Goal: Task Accomplishment & Management: Use online tool/utility

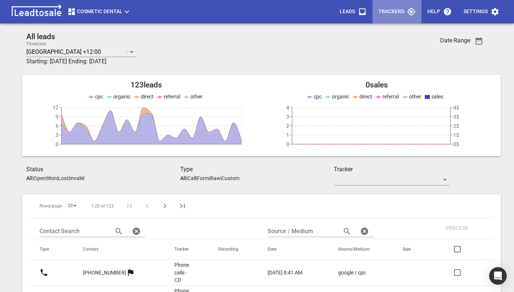
click at [383, 14] on p "Trackers" at bounding box center [392, 11] width 26 height 7
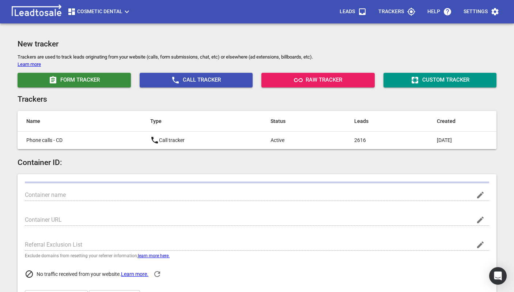
type input "Cosmetic Dental"
type input "https://www.cosmeticdental.co.nz/"
type input "[DOMAIN_NAME]"
type input "UA-7919562-1"
type input "G-KZWSC8XXRX"
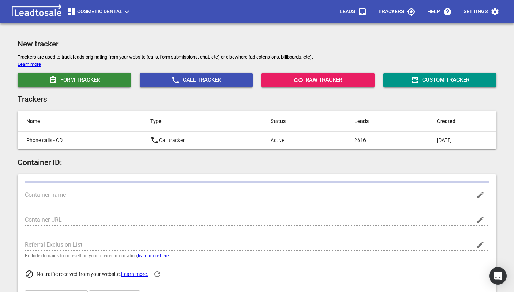
type input "pCXlrI0FSwaMQqCGqmVgoA"
type input "362943237462953"
checkbox input "true"
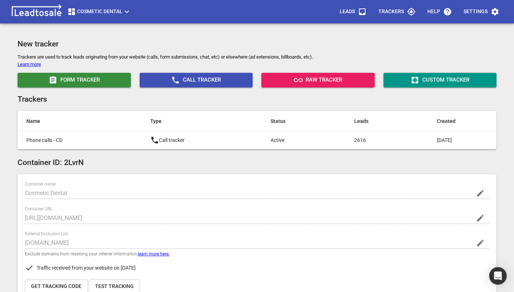
click at [354, 12] on p "Leads" at bounding box center [347, 11] width 15 height 7
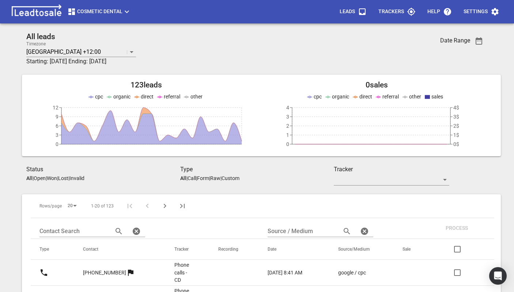
click at [385, 13] on p "Trackers" at bounding box center [392, 11] width 26 height 7
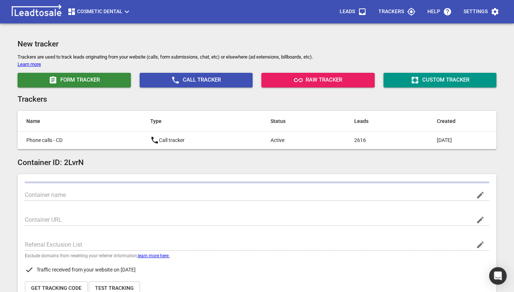
type input "Cosmetic Dental"
type input "[URL][DOMAIN_NAME]"
type input "[DOMAIN_NAME]"
type input "UA-7919562-1"
type input "G-KZWSC8XXRX"
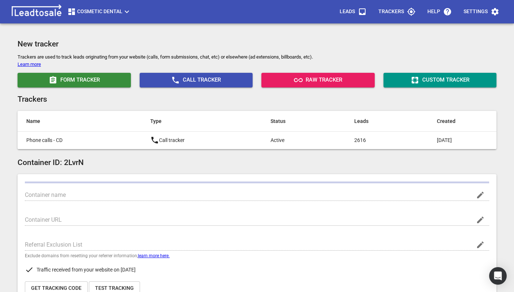
type input "pCXlrI0FSwaMQqCGqmVgoA"
type input "362943237462953"
checkbox input "true"
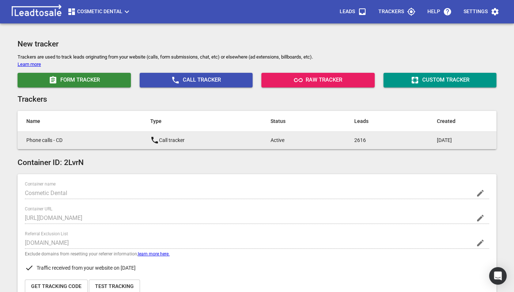
click at [105, 146] on td "Phone calls - CD" at bounding box center [80, 140] width 124 height 18
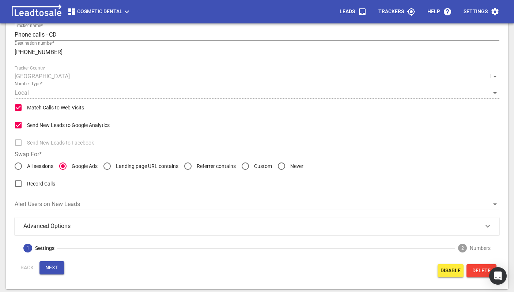
click at [103, 223] on div "Advanced Options" at bounding box center [256, 226] width 467 height 9
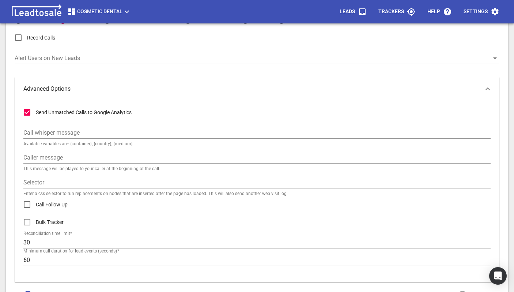
scroll to position [202, 0]
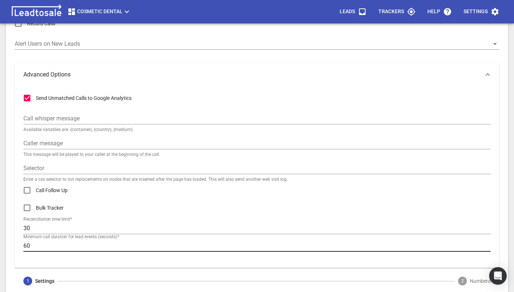
click at [46, 245] on input "60" at bounding box center [256, 246] width 467 height 12
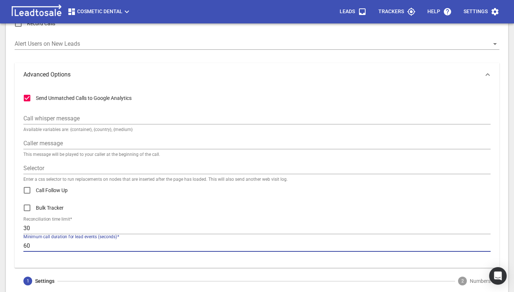
click at [46, 245] on input "60" at bounding box center [256, 246] width 467 height 12
type input "0"
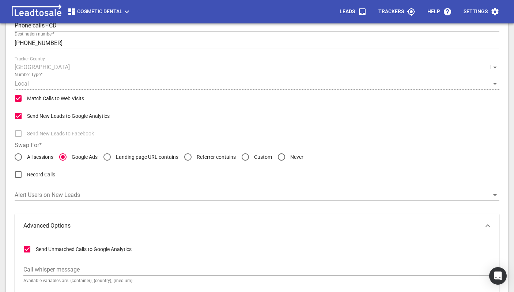
scroll to position [0, 0]
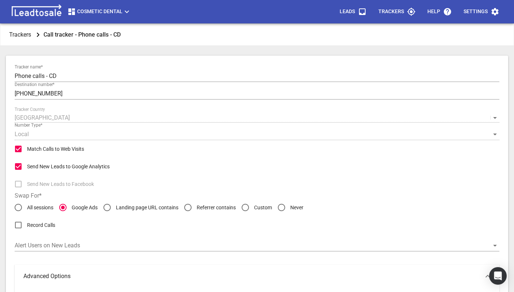
click at [109, 33] on aside "Call tracker - Phone calls - CD" at bounding box center [82, 35] width 77 height 10
click at [21, 38] on p "Trackers" at bounding box center [20, 34] width 22 height 8
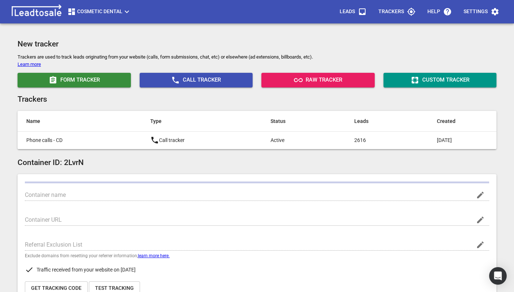
type input "Cosmetic Dental"
type input "[URL][DOMAIN_NAME]"
type input "[DOMAIN_NAME]"
type input "UA-7919562-1"
type input "G-KZWSC8XXRX"
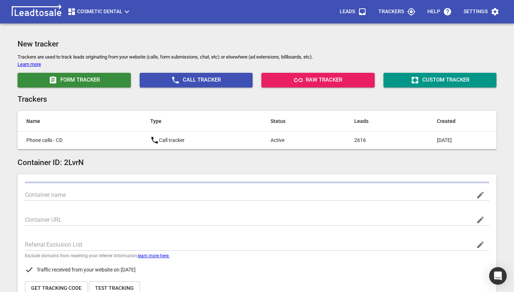
type input "pCXlrI0FSwaMQqCGqmVgoA"
type input "362943237462953"
checkbox input "true"
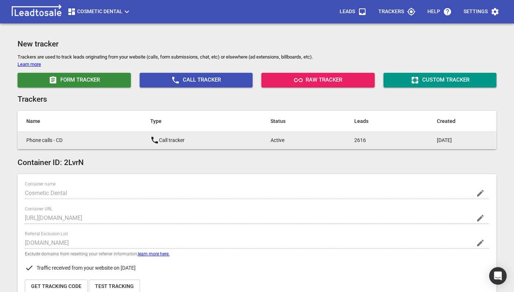
click at [132, 139] on td "Phone calls - CD" at bounding box center [80, 140] width 124 height 18
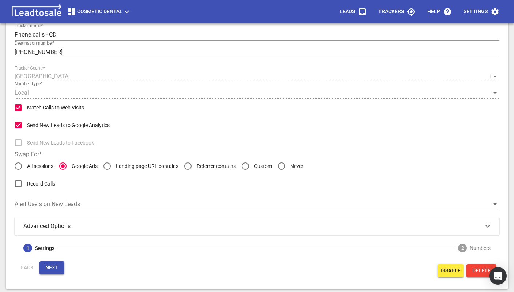
click at [67, 226] on h3 "Advanced Options" at bounding box center [52, 226] width 59 height 9
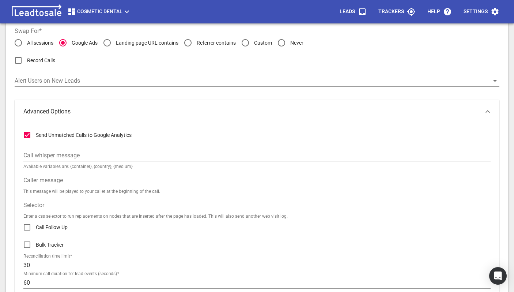
scroll to position [210, 0]
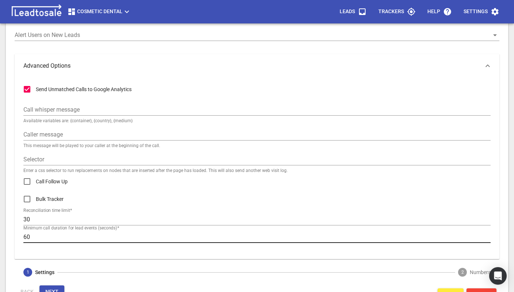
click at [46, 235] on input "60" at bounding box center [256, 237] width 467 height 12
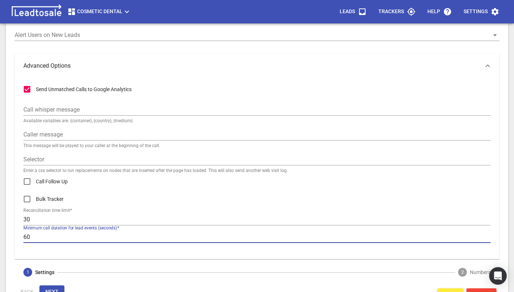
click at [46, 235] on input "60" at bounding box center [256, 237] width 467 height 12
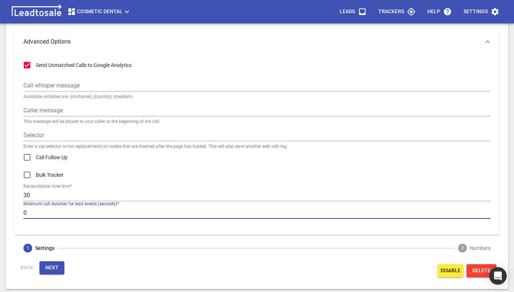
type input "0"
click at [53, 269] on span "Next" at bounding box center [51, 267] width 13 height 7
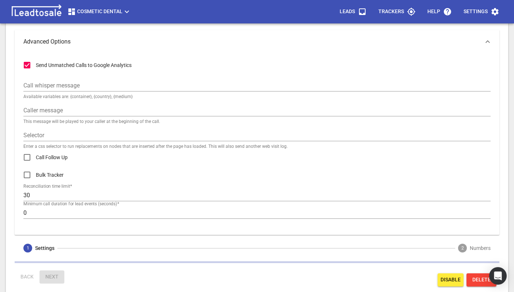
scroll to position [234, 0]
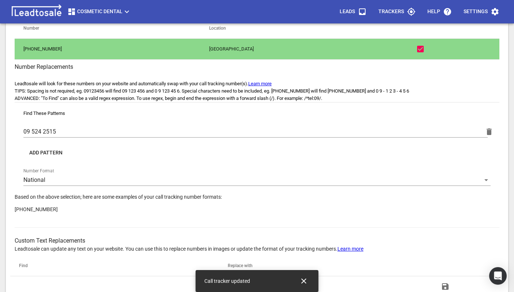
scroll to position [157, 0]
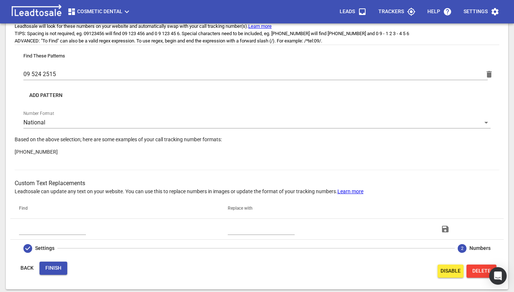
click at [27, 268] on span "Back" at bounding box center [26, 267] width 13 height 7
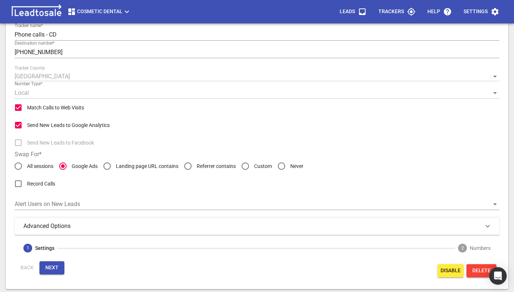
scroll to position [41, 0]
click at [79, 225] on h3 "Advanced Options" at bounding box center [52, 226] width 59 height 9
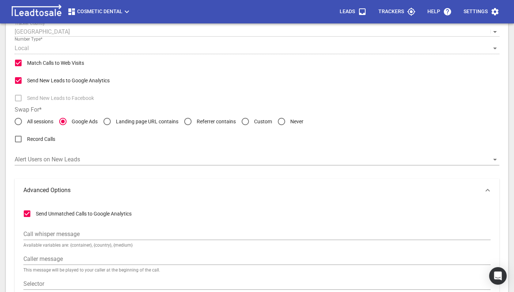
scroll to position [98, 0]
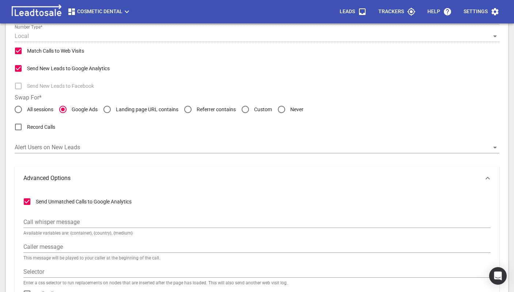
click at [67, 201] on span "Send Unmatched Calls to Google Analytics" at bounding box center [84, 202] width 96 height 8
click at [36, 201] on input "Send Unmatched Calls to Google Analytics" at bounding box center [27, 202] width 18 height 18
checkbox input "false"
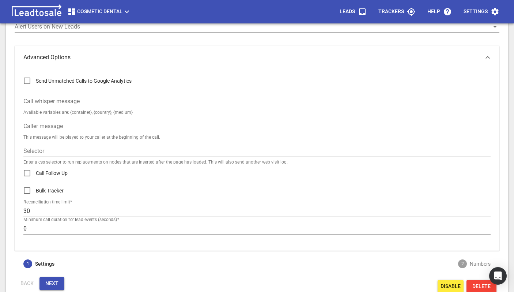
scroll to position [234, 0]
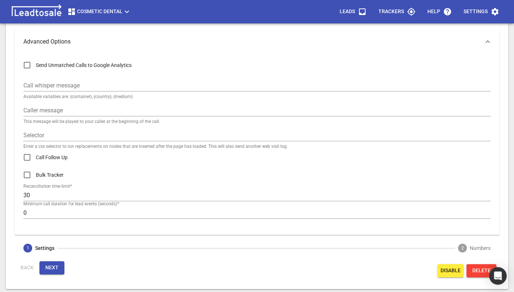
click at [56, 268] on span "Next" at bounding box center [51, 267] width 13 height 7
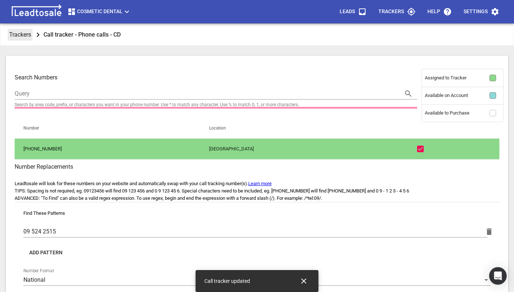
click at [25, 38] on p "Trackers" at bounding box center [20, 34] width 22 height 8
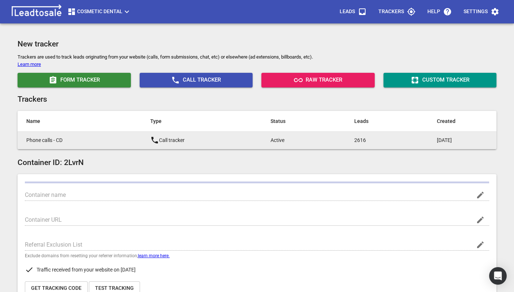
type input "Cosmetic Dental"
type input "[URL][DOMAIN_NAME]"
type input "[DOMAIN_NAME]"
type input "UA-7919562-1"
type input "G-KZWSC8XXRX"
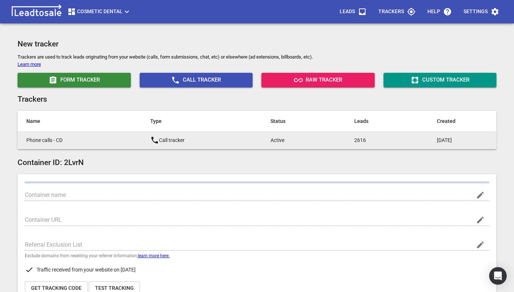
type input "pCXlrI0FSwaMQqCGqmVgoA"
type input "362943237462953"
checkbox input "true"
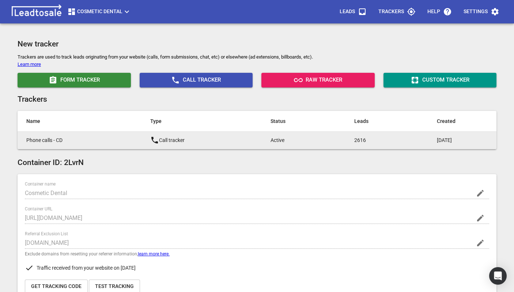
click at [119, 139] on td "Phone calls - CD" at bounding box center [80, 140] width 124 height 18
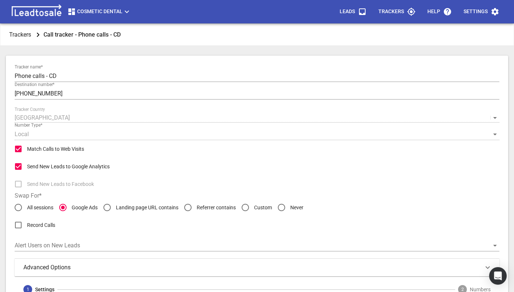
click at [479, 15] on p "Settings" at bounding box center [476, 11] width 24 height 7
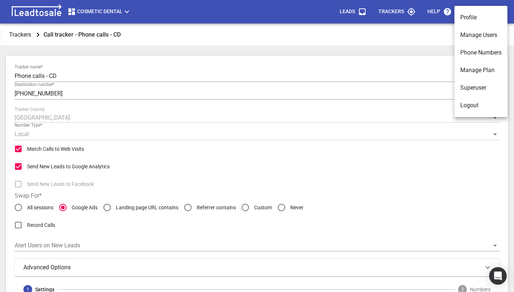
click at [474, 52] on li "Phone Numbers" at bounding box center [481, 53] width 53 height 18
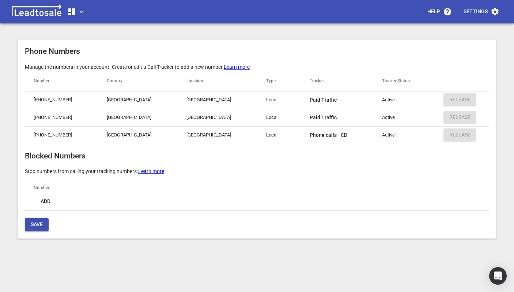
click at [79, 9] on icon "button" at bounding box center [81, 11] width 9 height 9
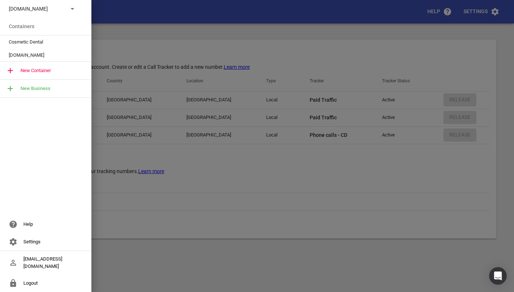
click at [42, 43] on span "Cosmetic Dental" at bounding box center [43, 41] width 68 height 7
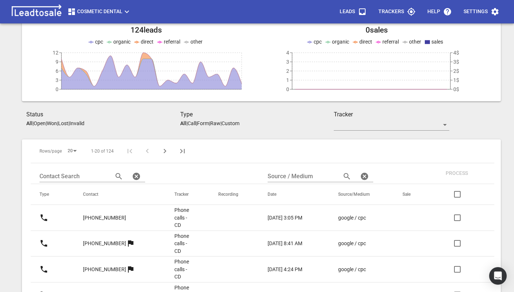
scroll to position [54, 0]
click at [105, 217] on p "[PHONE_NUMBER]" at bounding box center [104, 218] width 43 height 8
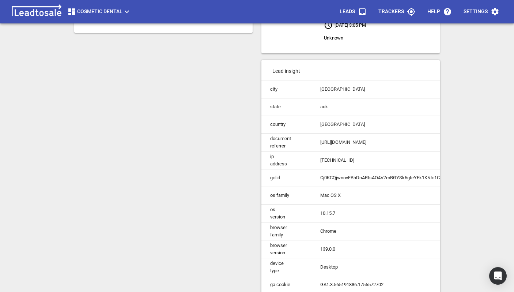
scroll to position [142, 0]
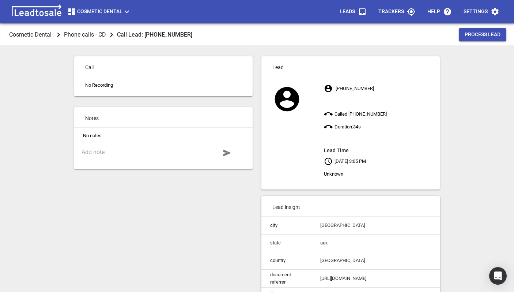
click at [392, 17] on span "Trackers" at bounding box center [397, 12] width 37 height 18
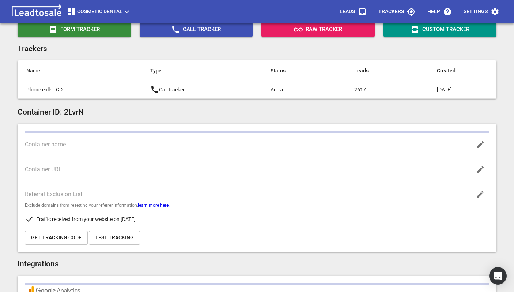
type input "Cosmetic Dental"
type input "https://www.cosmeticdental.co.nz/"
type input "leadto.sale"
type input "UA-7919562-1"
type input "G-KZWSC8XXRX"
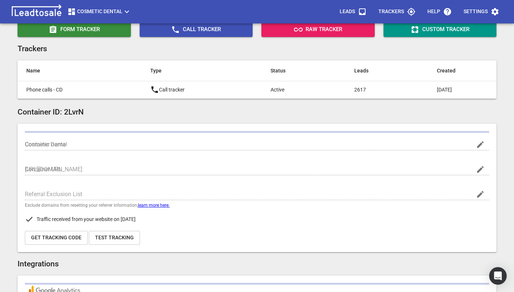
type input "pCXlrI0FSwaMQqCGqmVgoA"
type input "362943237462953"
checkbox input "true"
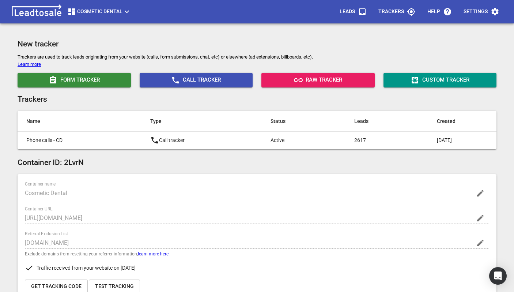
click at [389, 15] on p "Trackers" at bounding box center [392, 11] width 26 height 7
click at [346, 16] on span "Leads" at bounding box center [353, 12] width 27 height 18
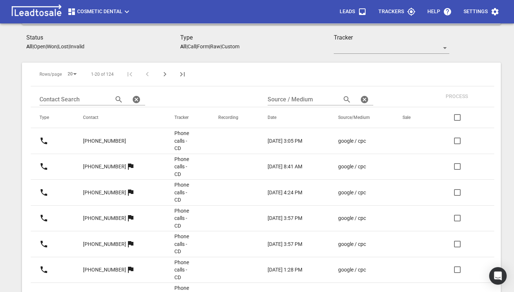
scroll to position [146, 0]
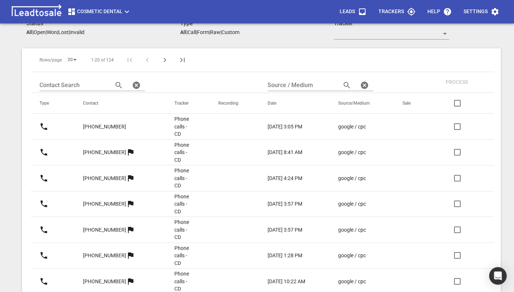
click at [105, 127] on p "[PHONE_NUMBER]" at bounding box center [104, 127] width 43 height 8
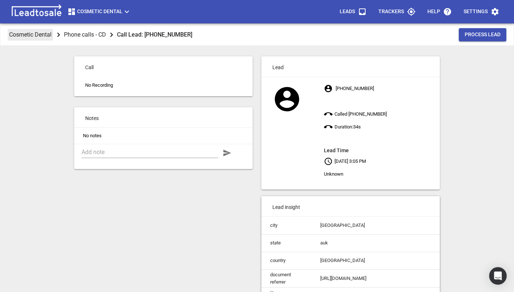
click at [28, 33] on p "Cosmetic Dental" at bounding box center [30, 34] width 42 height 8
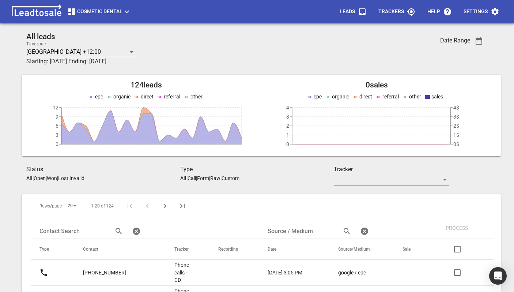
click at [390, 15] on span "Trackers" at bounding box center [397, 12] width 37 height 18
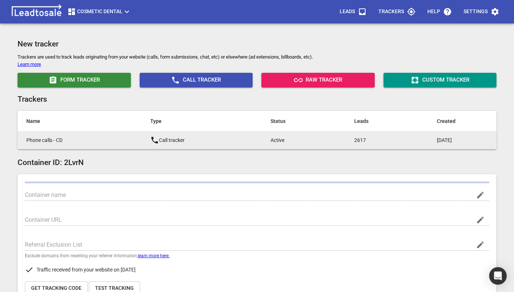
type input "Cosmetic Dental"
type input "[URL][DOMAIN_NAME]"
type input "[DOMAIN_NAME]"
type input "UA-7919562-1"
type input "G-KZWSC8XXRX"
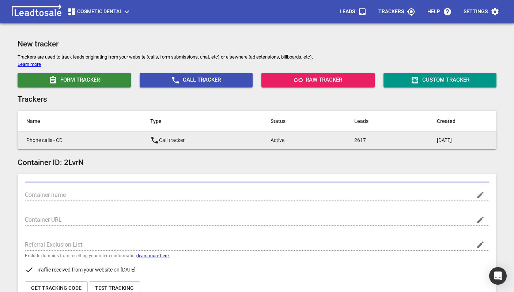
type input "pCXlrI0FSwaMQqCGqmVgoA"
type input "362943237462953"
checkbox input "true"
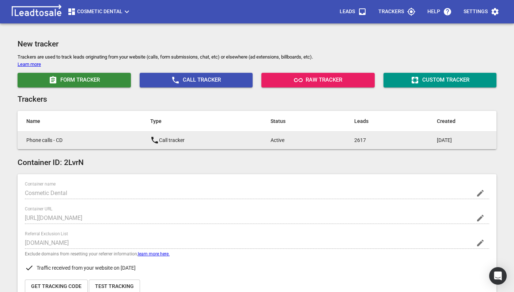
click at [169, 142] on p "Call tracker" at bounding box center [195, 140] width 91 height 9
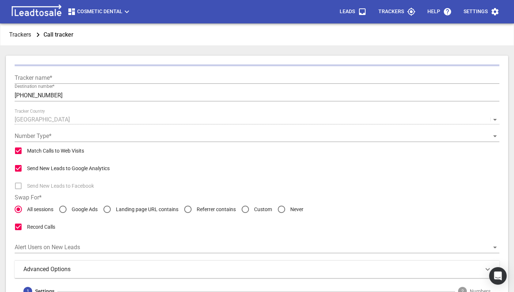
type input "Phone calls - CD"
type input "+6495242515"
radio input "false"
radio input "true"
checkbox input "false"
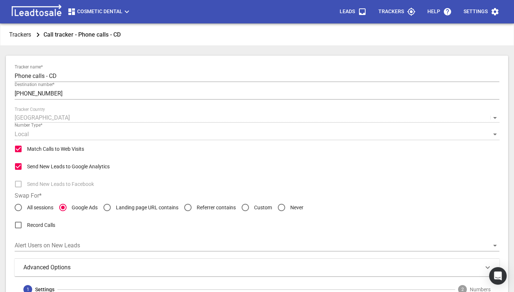
scroll to position [41, 0]
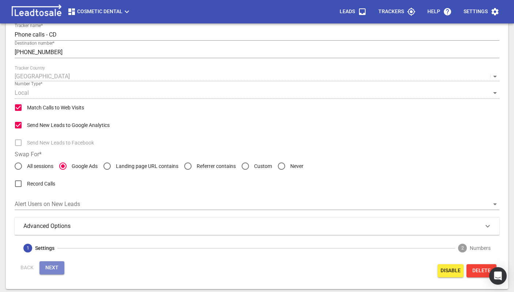
click at [58, 271] on span "Next" at bounding box center [51, 267] width 13 height 7
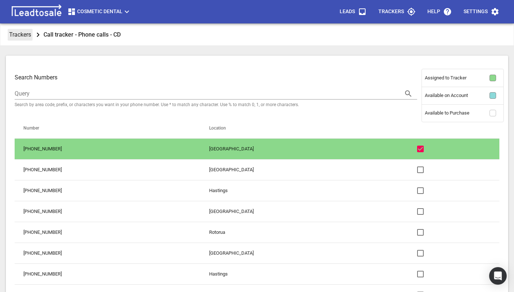
click at [26, 35] on p "Trackers" at bounding box center [20, 34] width 22 height 8
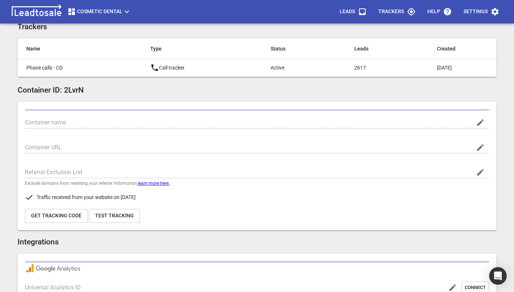
scroll to position [78, 0]
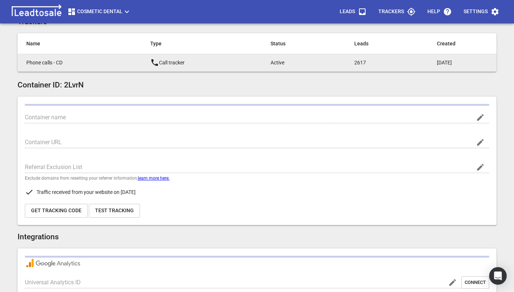
type input "Cosmetic Dental"
type input "[URL][DOMAIN_NAME]"
type input "[DOMAIN_NAME]"
type input "UA-7919562-1"
type input "G-KZWSC8XXRX"
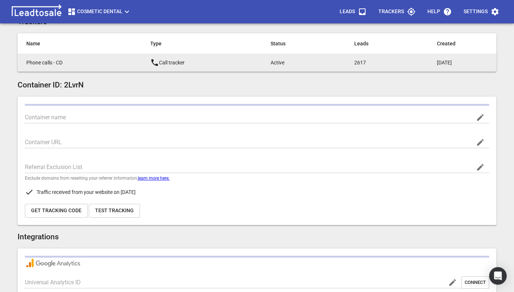
type input "pCXlrI0FSwaMQqCGqmVgoA"
type input "362943237462953"
checkbox input "true"
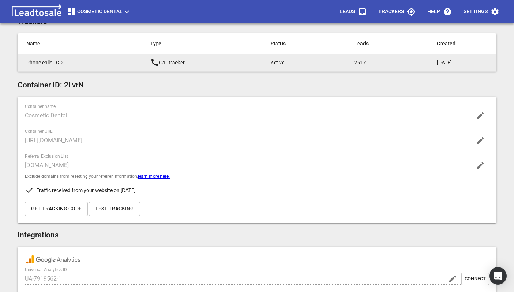
scroll to position [0, 0]
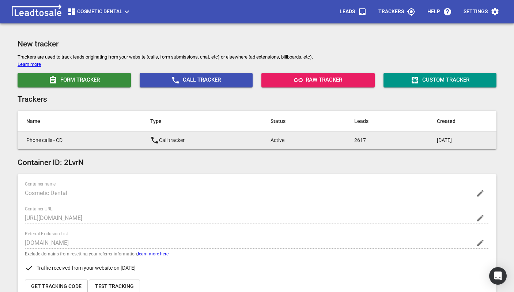
click at [119, 136] on td "Phone calls - CD" at bounding box center [80, 140] width 124 height 18
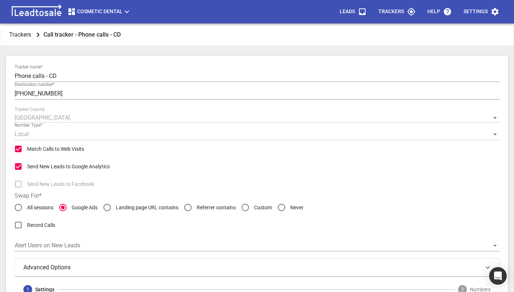
scroll to position [41, 0]
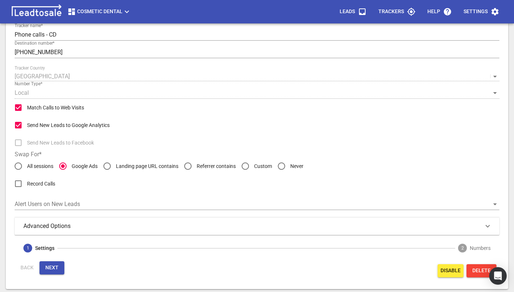
click at [69, 222] on h3 "Advanced Options" at bounding box center [52, 226] width 59 height 9
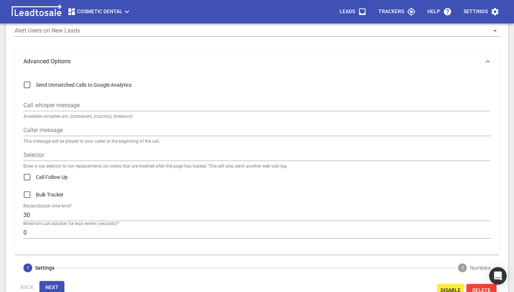
scroll to position [214, 0]
click at [63, 90] on label "Send Unmatched Calls to Google Analytics" at bounding box center [251, 86] width 467 height 18
click at [36, 90] on input "Send Unmatched Calls to Google Analytics" at bounding box center [27, 86] width 18 height 18
checkbox input "true"
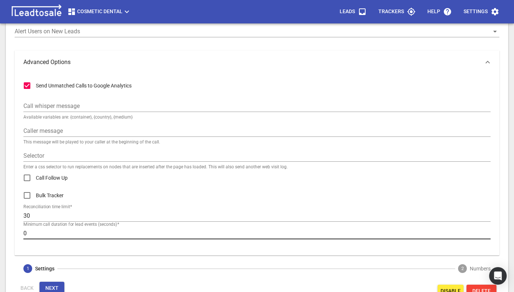
click at [34, 229] on input "0" at bounding box center [256, 233] width 467 height 12
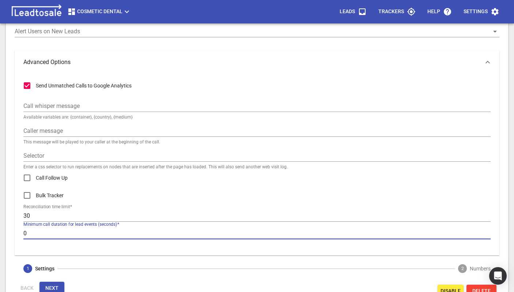
click at [34, 229] on input "0" at bounding box center [256, 233] width 467 height 12
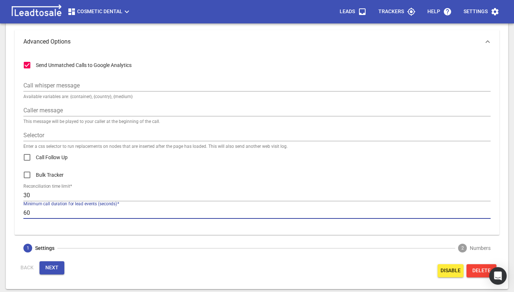
type input "60"
click at [52, 268] on span "Next" at bounding box center [51, 267] width 13 height 7
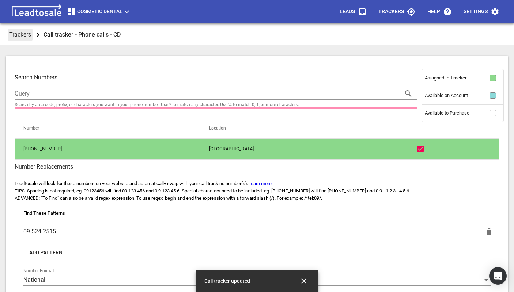
click at [23, 35] on p "Trackers" at bounding box center [20, 34] width 22 height 8
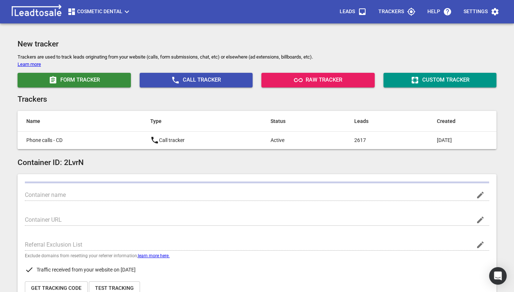
type input "Cosmetic Dental"
type input "https://www.cosmeticdental.co.nz/"
type input "leadto.sale"
type input "UA-7919562-1"
type input "G-KZWSC8XXRX"
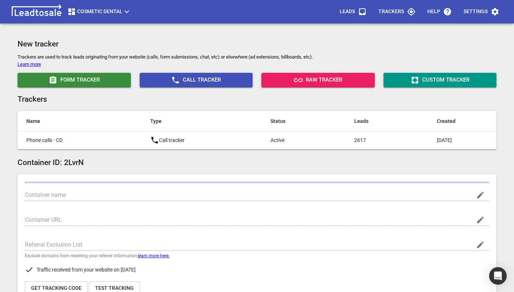
type input "pCXlrI0FSwaMQqCGqmVgoA"
type input "362943237462953"
checkbox input "true"
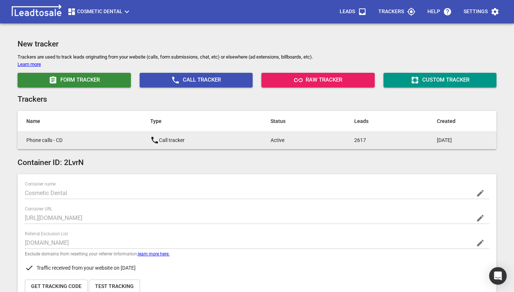
click at [240, 142] on td "Call tracker" at bounding box center [202, 140] width 120 height 18
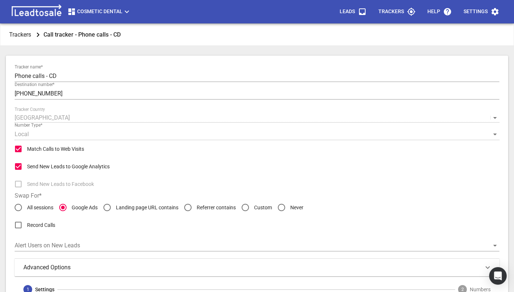
click at [349, 15] on span "Leads" at bounding box center [353, 12] width 27 height 18
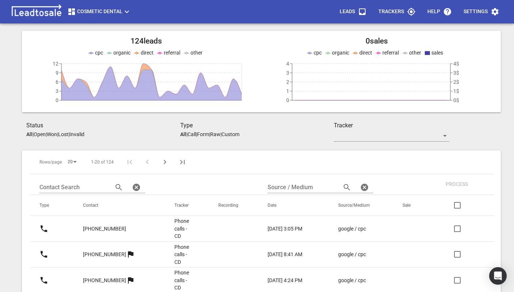
scroll to position [124, 0]
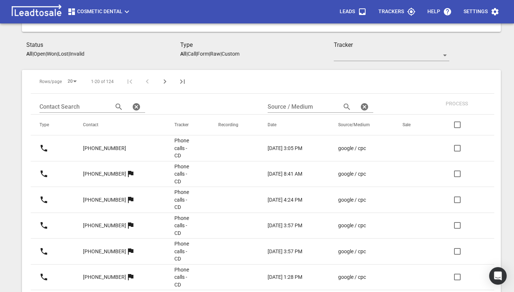
click at [108, 148] on p "[PHONE_NUMBER]" at bounding box center [104, 148] width 43 height 8
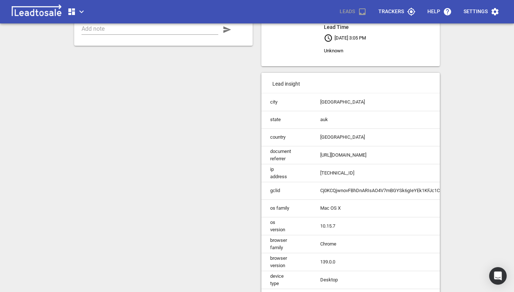
scroll to position [142, 0]
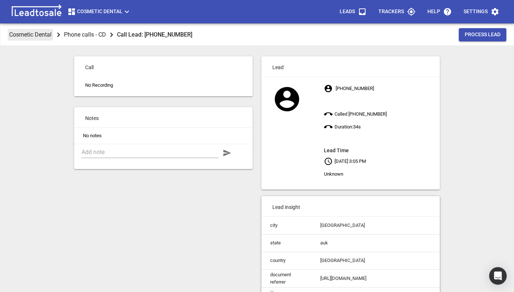
click at [41, 36] on p "Cosmetic Dental" at bounding box center [30, 34] width 42 height 8
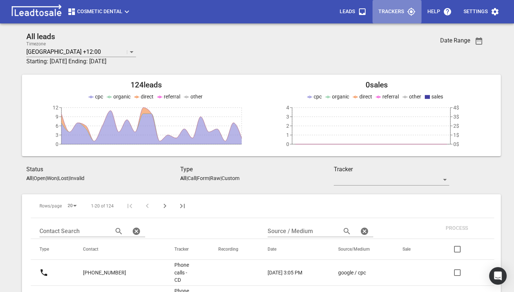
click at [400, 0] on button "Trackers" at bounding box center [397, 11] width 49 height 23
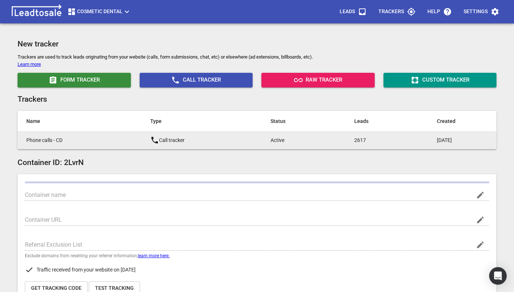
type input "Cosmetic Dental"
type input "[URL][DOMAIN_NAME]"
type input "[DOMAIN_NAME]"
type input "UA-7919562-1"
type input "G-KZWSC8XXRX"
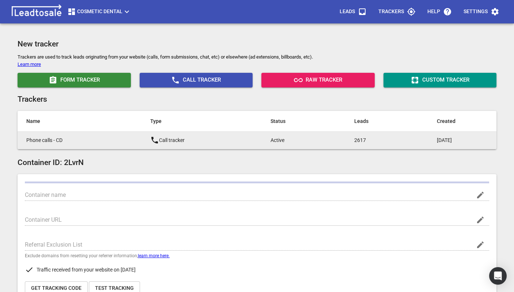
type input "pCXlrI0FSwaMQqCGqmVgoA"
type input "362943237462953"
checkbox input "true"
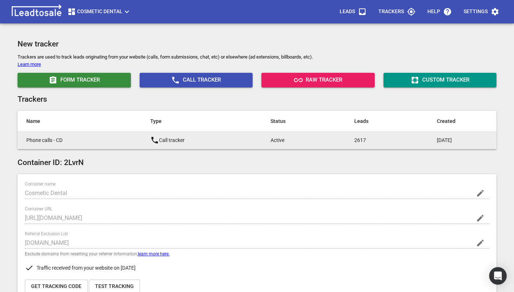
click at [70, 139] on p "Phone calls - CD" at bounding box center [73, 140] width 95 height 8
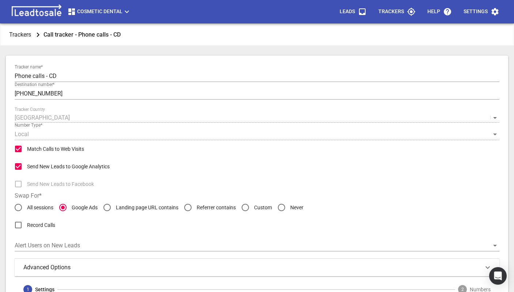
scroll to position [41, 0]
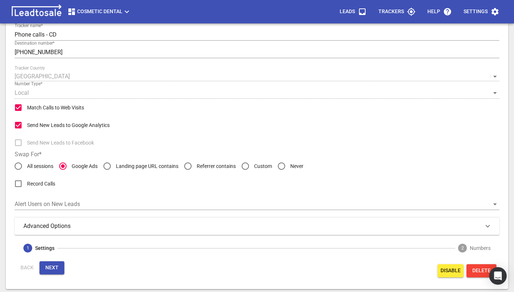
click at [63, 233] on div "Advanced Options" at bounding box center [257, 226] width 485 height 18
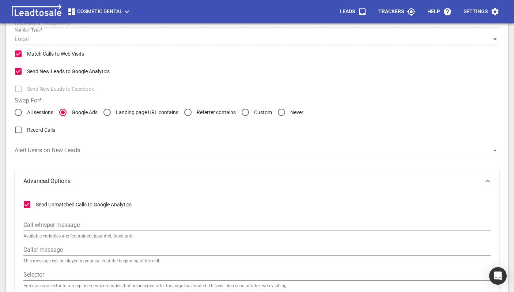
scroll to position [143, 0]
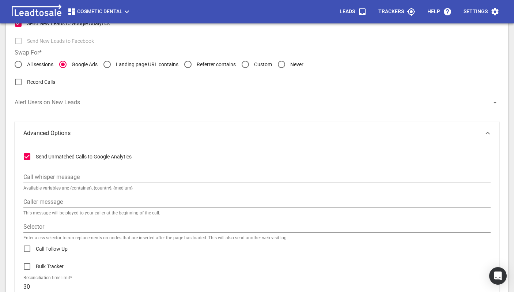
click at [31, 153] on input "Send Unmatched Calls to Google Analytics" at bounding box center [27, 157] width 18 height 18
checkbox input "false"
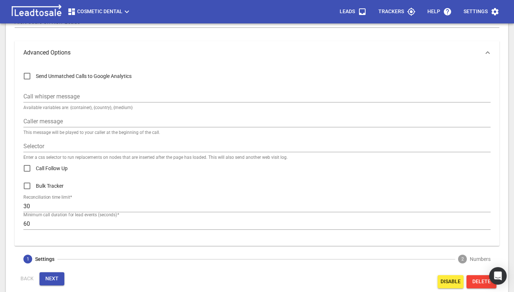
scroll to position [234, 0]
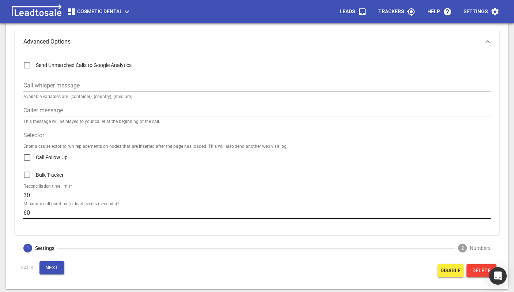
click at [41, 212] on input "60" at bounding box center [256, 213] width 467 height 12
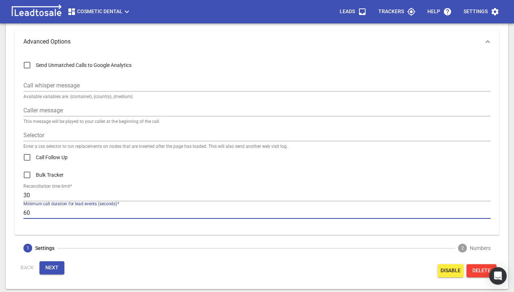
click at [41, 212] on input "60" at bounding box center [256, 213] width 467 height 12
type input "0"
click at [110, 236] on div "1 Settings 2 Numbers" at bounding box center [257, 248] width 485 height 26
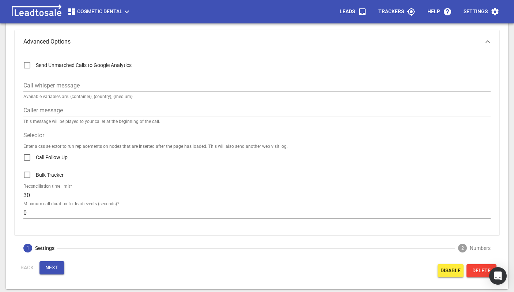
click at [47, 271] on span "Next" at bounding box center [51, 267] width 13 height 7
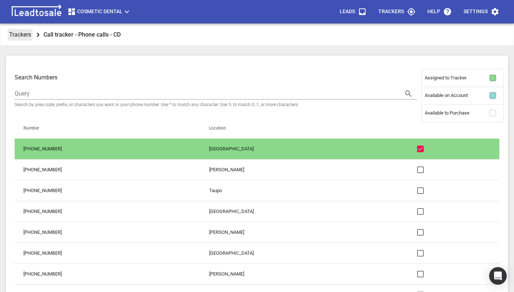
click at [23, 35] on p "Trackers" at bounding box center [20, 34] width 22 height 8
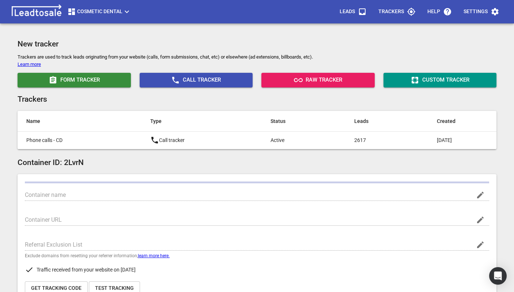
type input "Cosmetic Dental"
type input "[URL][DOMAIN_NAME]"
type input "[DOMAIN_NAME]"
type input "UA-7919562-1"
type input "G-KZWSC8XXRX"
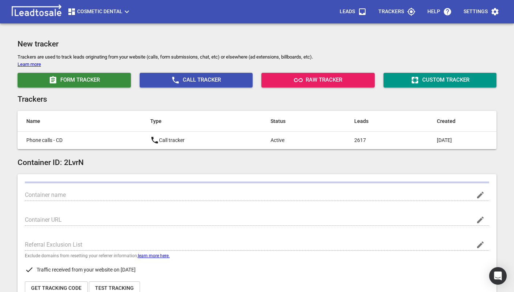
type input "pCXlrI0FSwaMQqCGqmVgoA"
type input "362943237462953"
checkbox input "true"
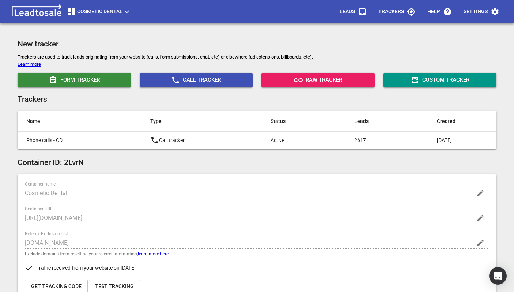
click at [340, 14] on p "Leads" at bounding box center [347, 11] width 15 height 7
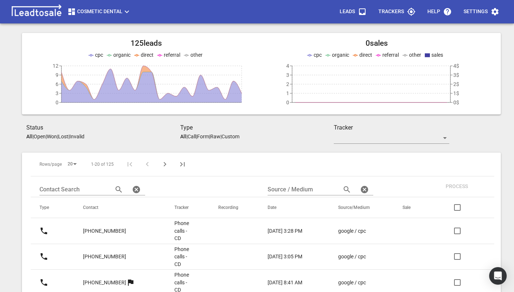
scroll to position [54, 0]
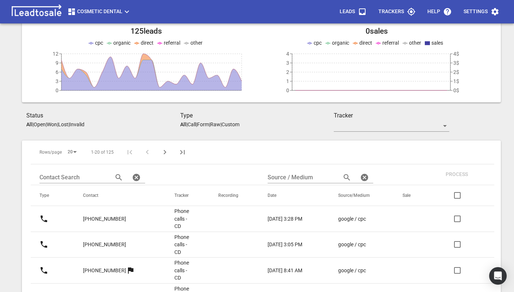
click at [110, 218] on p "[PHONE_NUMBER]" at bounding box center [104, 219] width 43 height 8
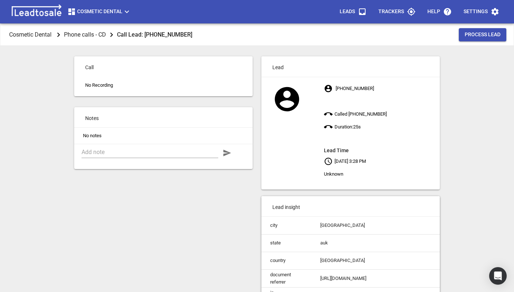
click at [385, 10] on p "Trackers" at bounding box center [392, 11] width 26 height 7
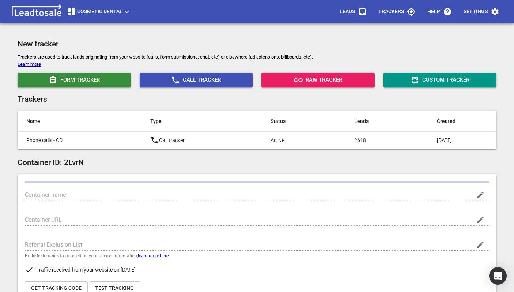
type input "Cosmetic Dental"
type input "[URL][DOMAIN_NAME]"
type input "[DOMAIN_NAME]"
type input "UA-7919562-1"
type input "G-KZWSC8XXRX"
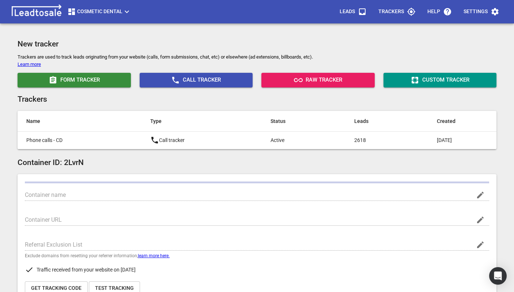
type input "pCXlrI0FSwaMQqCGqmVgoA"
type input "362943237462953"
checkbox input "true"
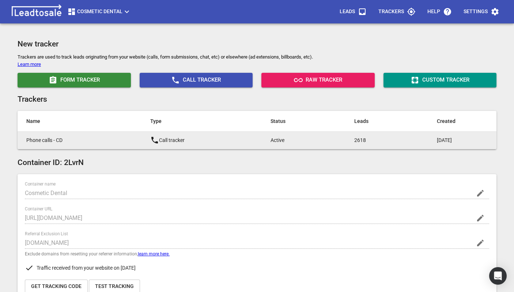
click at [103, 144] on td "Phone calls - CD" at bounding box center [80, 140] width 124 height 18
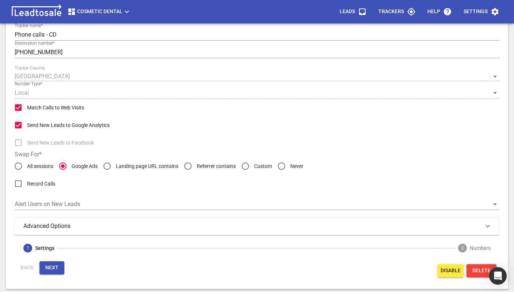
click at [76, 230] on div "Advanced Options" at bounding box center [257, 226] width 485 height 18
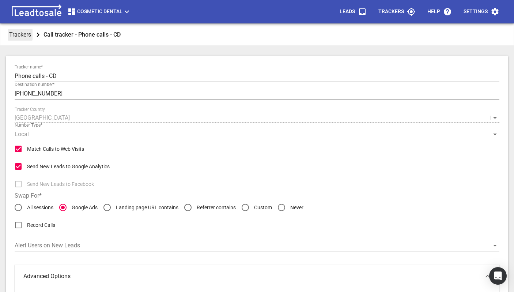
click at [23, 34] on p "Trackers" at bounding box center [20, 34] width 22 height 8
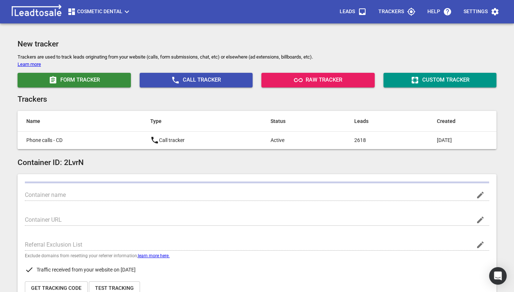
click at [348, 14] on p "Leads" at bounding box center [347, 11] width 15 height 7
